Goal: Task Accomplishment & Management: Manage account settings

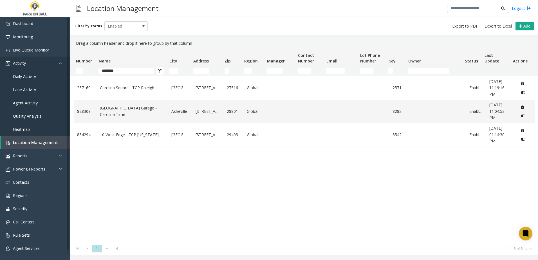
drag, startPoint x: 0, startPoint y: 0, endPoint x: 64, endPoint y: 69, distance: 94.4
click at [64, 70] on app-root "Dashboard Monitoring Live Queue Monitor Activity Daily Activity Lane Activity A…" at bounding box center [269, 130] width 538 height 260
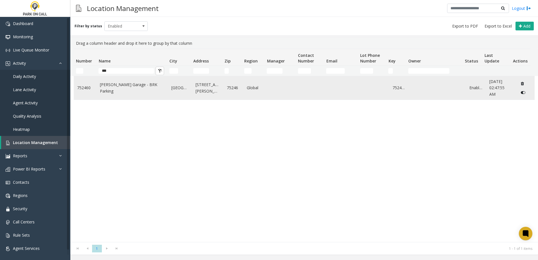
type input "***"
click at [112, 88] on link "[PERSON_NAME] Garage - BRK Parking" at bounding box center [132, 88] width 65 height 13
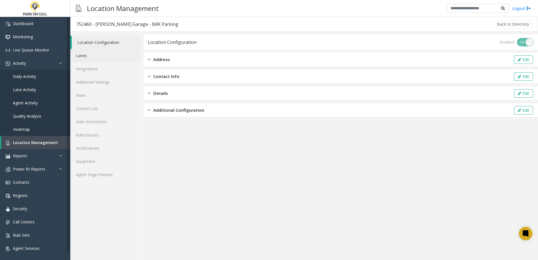
click at [86, 54] on link "Lanes" at bounding box center [105, 55] width 70 height 13
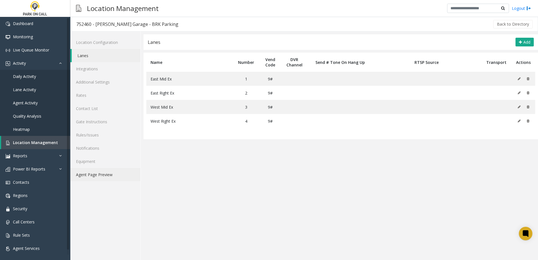
click at [108, 173] on link "Agent Page Preview" at bounding box center [105, 174] width 70 height 13
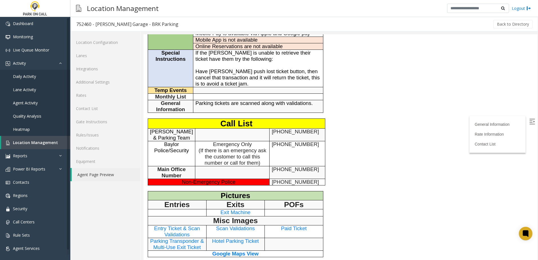
scroll to position [141, 0]
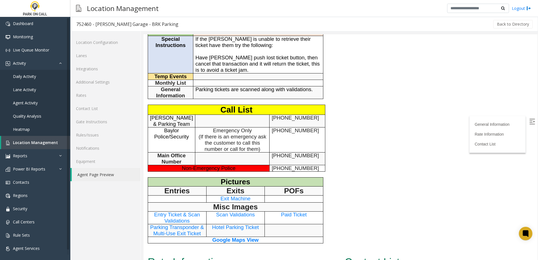
click at [341, 186] on div "General Information General Information Time Zone Central Time Zone +1 Address …" at bounding box center [259, 92] width 230 height 323
click at [336, 203] on div "General Information General Information Time Zone Central Time Zone +1 Address …" at bounding box center [259, 92] width 230 height 323
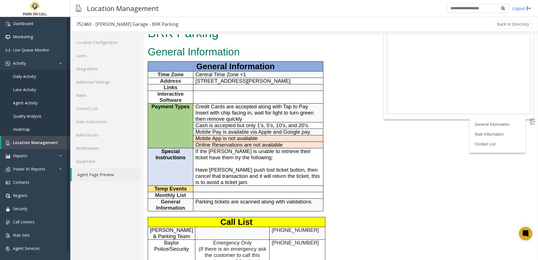
scroll to position [28, 0]
click at [342, 156] on div "General Information General Information Time Zone Central Time Zone +1 Address …" at bounding box center [259, 205] width 230 height 323
click at [95, 134] on link "Rules/Issues" at bounding box center [105, 134] width 70 height 13
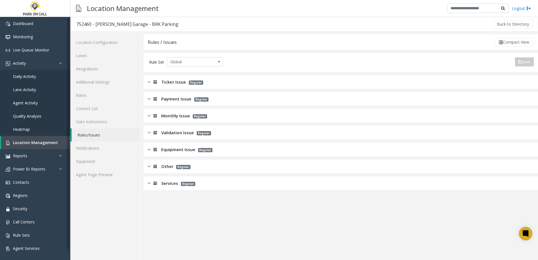
click at [196, 226] on app-rules "Rules / Issues Compact View Rule Set Global Save Export to PDF Export to Excel …" at bounding box center [341, 147] width 395 height 226
click at [93, 175] on link "Agent Page Preview" at bounding box center [105, 174] width 70 height 13
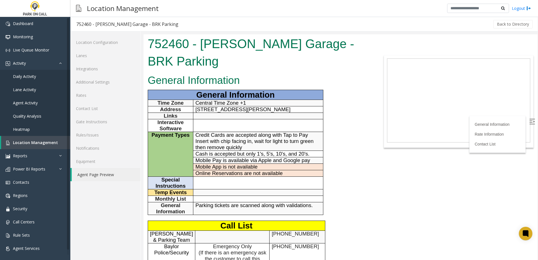
click at [355, 160] on div "General Information General Information Time Zone Central Time Zone +1 Address …" at bounding box center [259, 221] width 230 height 298
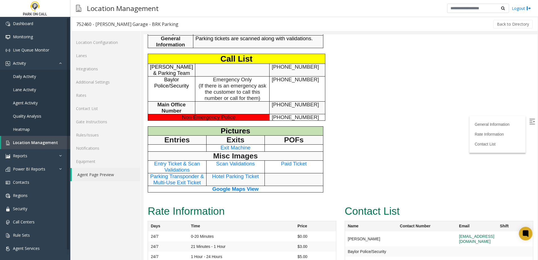
scroll to position [169, 0]
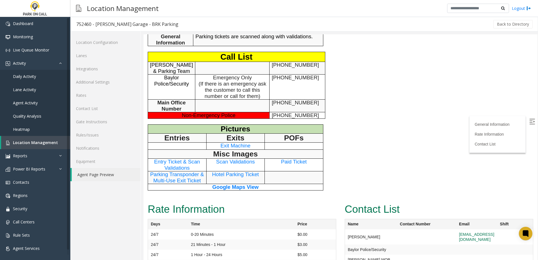
click at [244, 145] on span "Exit Machine" at bounding box center [235, 146] width 30 height 6
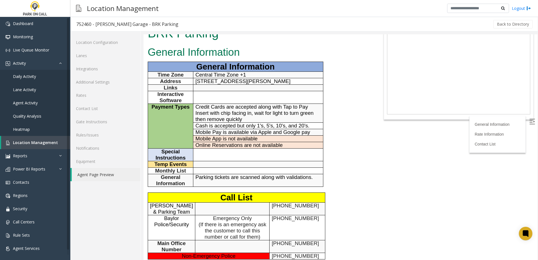
scroll to position [0, 0]
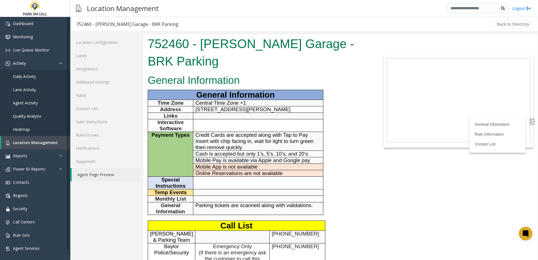
click at [224, 141] on span "Credit Cards are accepted along with Tap to Pay Insert with chip facing in, wai…" at bounding box center [255, 141] width 118 height 18
click at [224, 142] on span "Credit Cards are accepted along with Tap to Pay Insert with chip facing in, wai…" at bounding box center [255, 141] width 118 height 18
click at [394, 225] on body "752460 - [PERSON_NAME] Garage - BRK Parking General Information General Informa…" at bounding box center [341, 147] width 394 height 226
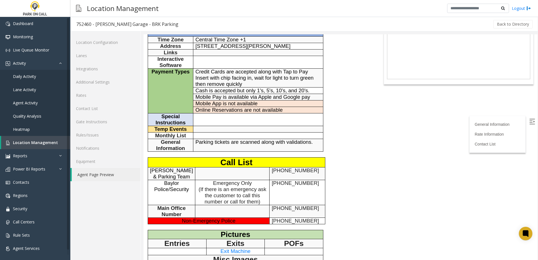
scroll to position [113, 0]
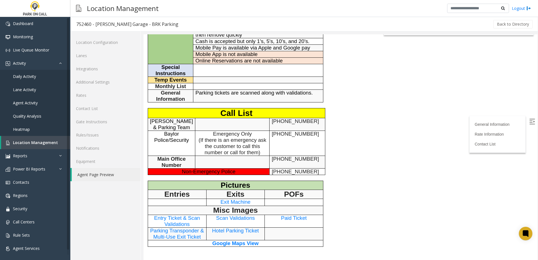
click at [235, 202] on span "Exit Machine" at bounding box center [235, 202] width 30 height 6
click at [94, 140] on link "Rules/Issues" at bounding box center [105, 134] width 70 height 13
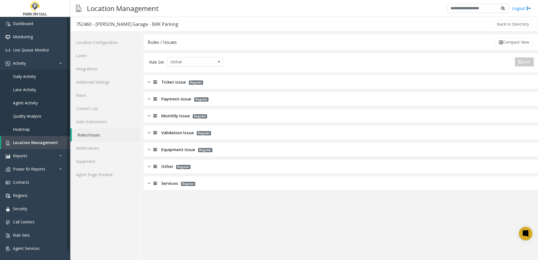
click at [164, 135] on span "Validation Issue" at bounding box center [177, 133] width 33 height 6
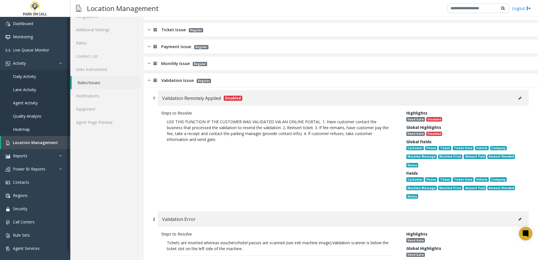
scroll to position [113, 0]
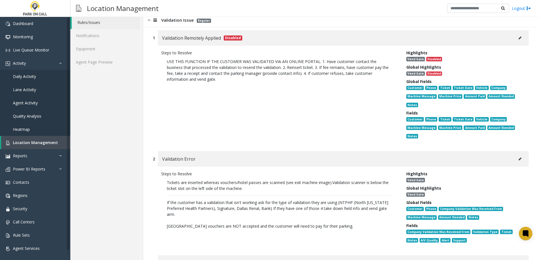
click at [231, 209] on span "If the customer has a validation that isn't working ask for the type of validat…" at bounding box center [278, 208] width 222 height 17
click at [269, 209] on span "If the customer has a validation that isn't working ask for the type of validat…" at bounding box center [278, 208] width 222 height 17
click at [267, 209] on span "If the customer has a validation that isn't working ask for the type of validat…" at bounding box center [278, 208] width 222 height 17
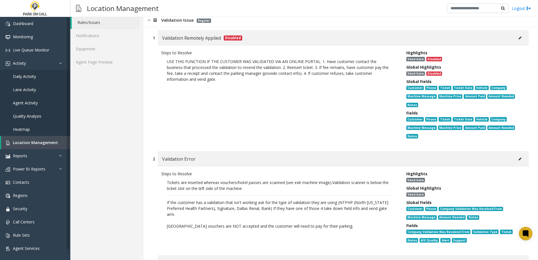
click at [254, 208] on span "If the customer has a validation that isn't working ask for the type of validat…" at bounding box center [278, 208] width 222 height 17
click at [519, 159] on icon at bounding box center [520, 158] width 3 height 3
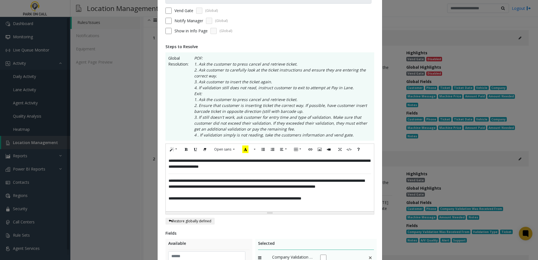
scroll to position [56, 0]
click at [273, 188] on span "**********" at bounding box center [267, 184] width 196 height 10
click at [247, 187] on span "**********" at bounding box center [267, 184] width 196 height 10
click at [246, 187] on span "**********" at bounding box center [267, 184] width 196 height 10
click at [248, 186] on span "**********" at bounding box center [267, 184] width 196 height 10
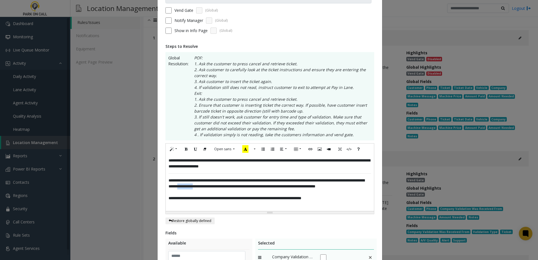
drag, startPoint x: 229, startPoint y: 186, endPoint x: 249, endPoint y: 186, distance: 20.3
click at [249, 186] on span "**********" at bounding box center [267, 184] width 196 height 10
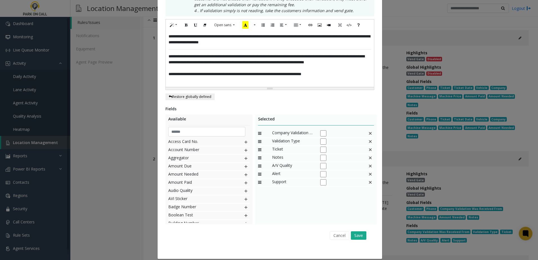
scroll to position [187, 0]
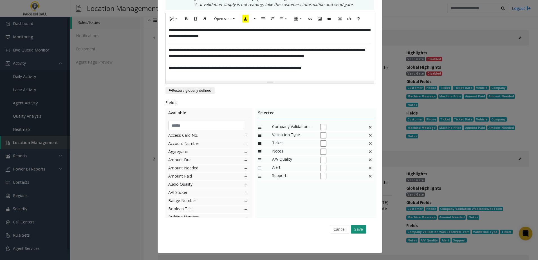
click at [361, 228] on button "Save" at bounding box center [358, 229] width 15 height 8
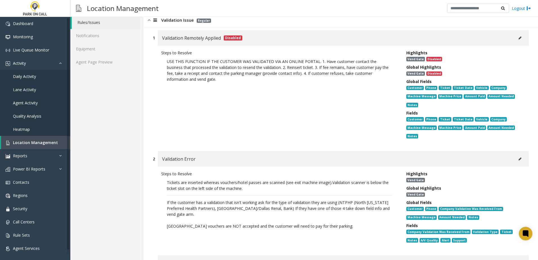
click at [202, 123] on div "Steps to Resolve USE THIS FUNCTION IF THE CUSTOMER WAS VALIDATED VIA AN ONLINE …" at bounding box center [279, 96] width 245 height 92
click at [234, 195] on p "Tickets are inserted whereas vouchers/hotel passes are scanned (see exit machin…" at bounding box center [279, 204] width 237 height 55
click at [216, 185] on p "Tickets are inserted whereas vouchers/hotel passes are scanned (see exit machin…" at bounding box center [280, 186] width 226 height 12
click at [226, 197] on p "Tickets are inserted whereas vouchers/hotel passes are scanned (see exit machin…" at bounding box center [279, 204] width 237 height 55
click at [224, 201] on span "If the customer has a validation that isn't working ask for the type of validat…" at bounding box center [278, 208] width 223 height 17
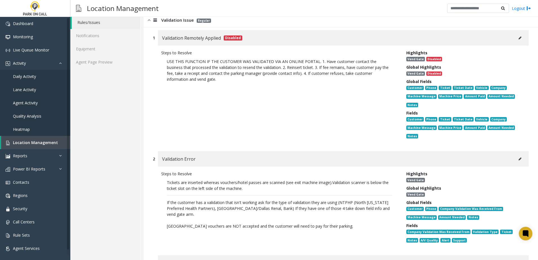
click at [217, 203] on span "If the customer has a validation that isn't working ask for the type of validat…" at bounding box center [278, 208] width 223 height 17
click at [213, 203] on span "If the customer has a validation that isn't working ask for the type of validat…" at bounding box center [278, 208] width 223 height 17
click at [250, 203] on span "If the customer has a validation that isn't working ask for the type of validat…" at bounding box center [278, 208] width 223 height 17
click at [253, 202] on span "If the customer has a validation that isn't working ask for the type of validat…" at bounding box center [278, 208] width 223 height 17
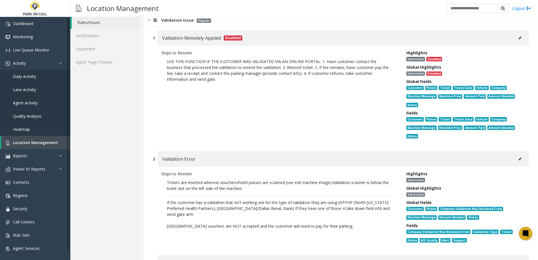
click at [218, 202] on span "If the customer has a validation that isn't working ask for the type of validat…" at bounding box center [278, 208] width 223 height 17
click at [296, 223] on p "[GEOGRAPHIC_DATA] vouchers are NOT accepted and the customer will need to pay f…" at bounding box center [280, 226] width 226 height 6
click at [293, 208] on span "If the customer has a validation that isn't working ask for the type of validat…" at bounding box center [278, 208] width 223 height 17
click at [269, 208] on span "If the customer has a validation that isn't working ask for the type of validat…" at bounding box center [278, 208] width 223 height 17
click at [257, 192] on p "Tickets are inserted whereas vouchers/hotel passes are scanned (see exit machin…" at bounding box center [279, 204] width 237 height 55
